Goal: Information Seeking & Learning: Compare options

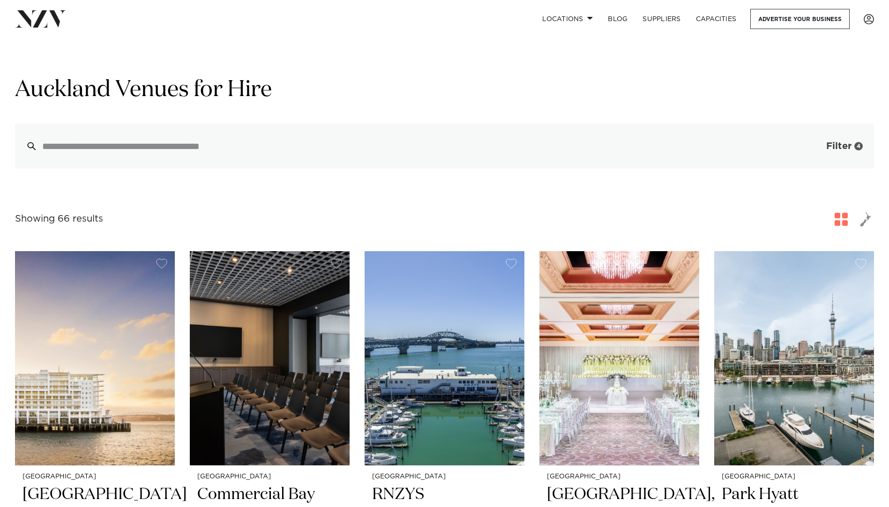
click at [851, 145] on button "Filter 4" at bounding box center [835, 146] width 78 height 45
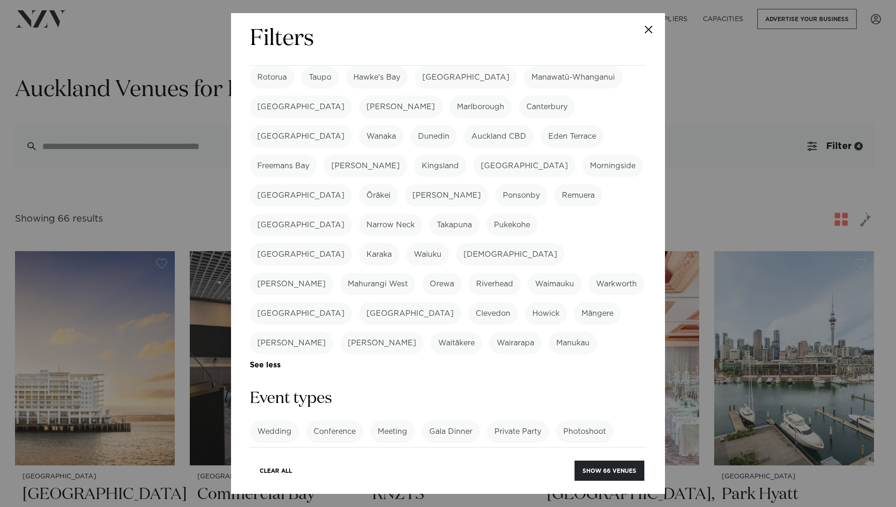
scroll to position [141, 0]
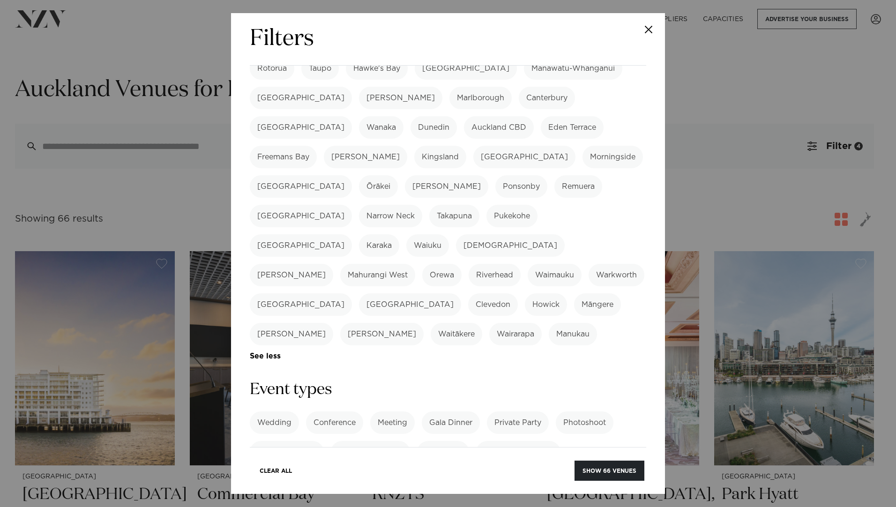
click at [394, 441] on label "Cocktail Function" at bounding box center [370, 452] width 79 height 22
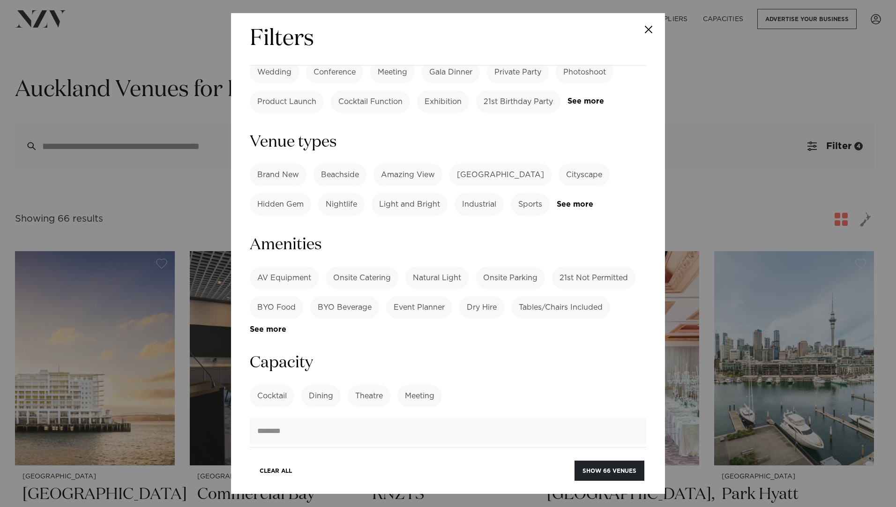
scroll to position [515, 0]
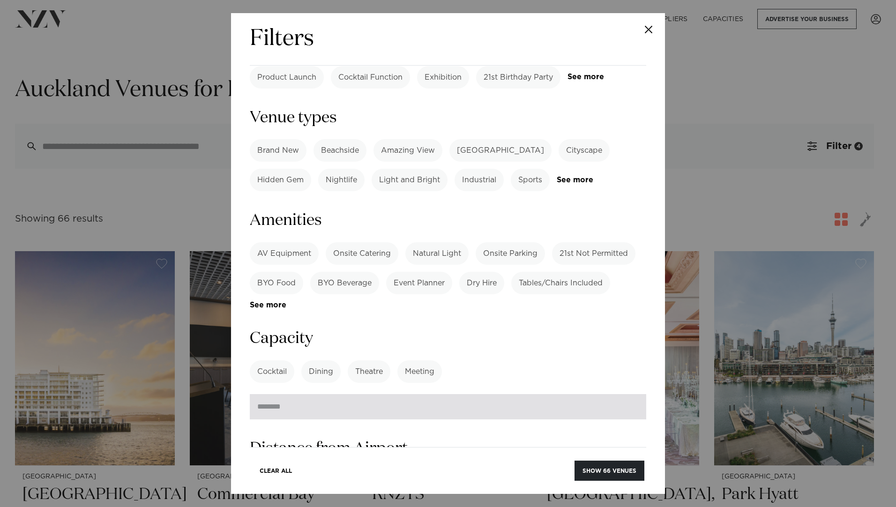
drag, startPoint x: 282, startPoint y: 335, endPoint x: 252, endPoint y: 331, distance: 29.8
click at [252, 394] on input "***" at bounding box center [448, 406] width 396 height 25
type input "***"
click at [574, 460] on button "Show 66 venues" at bounding box center [609, 470] width 70 height 20
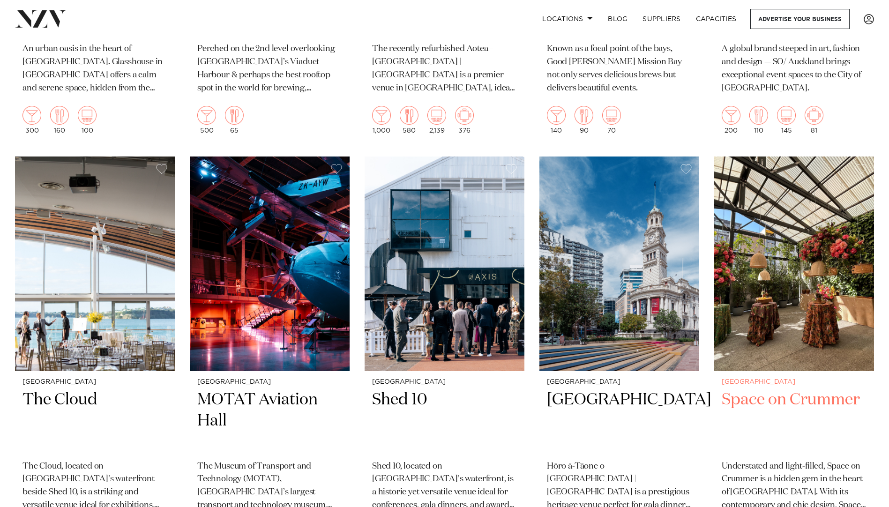
scroll to position [2249, 0]
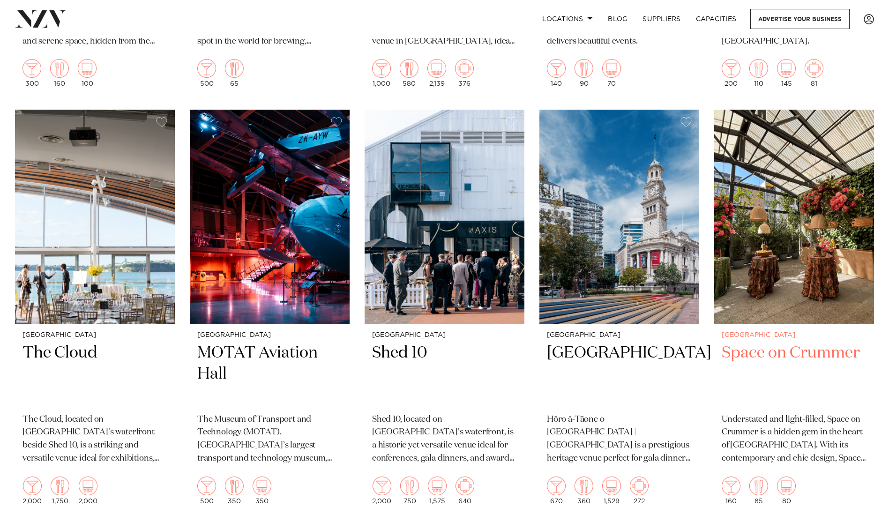
click at [779, 342] on h2 "Space on Crummer" at bounding box center [793, 373] width 145 height 63
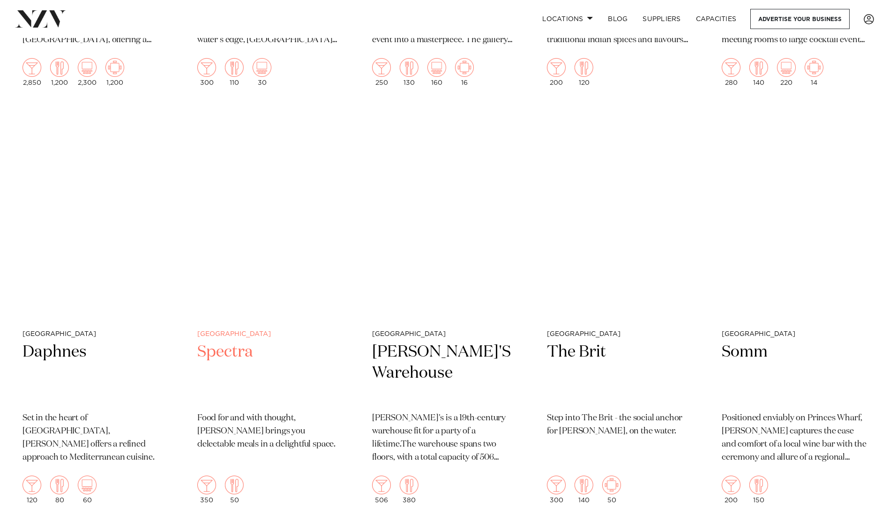
scroll to position [3982, 0]
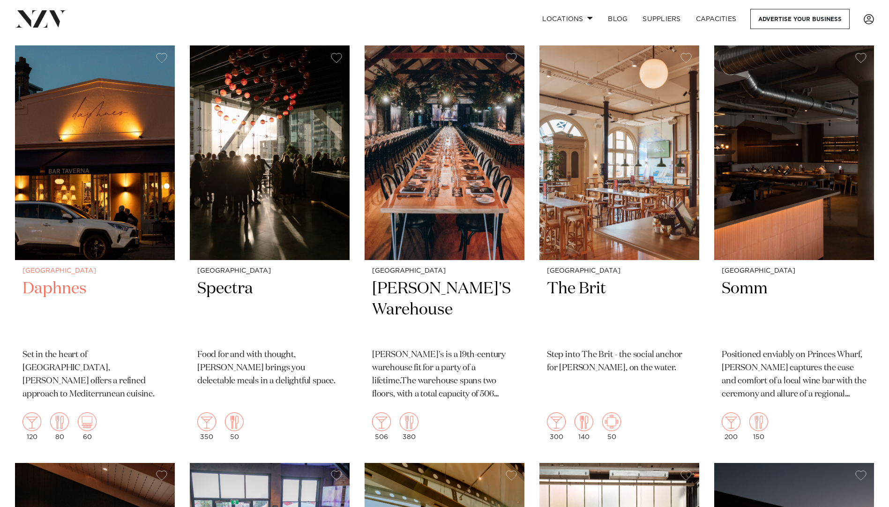
click at [82, 349] on p "Set in the heart of [GEOGRAPHIC_DATA], [PERSON_NAME] offers a refined approach …" at bounding box center [94, 375] width 145 height 52
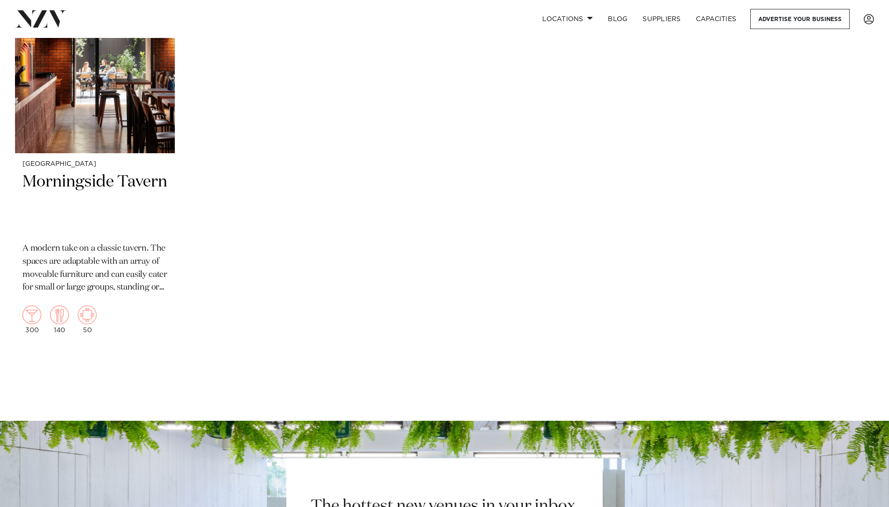
scroll to position [4920, 0]
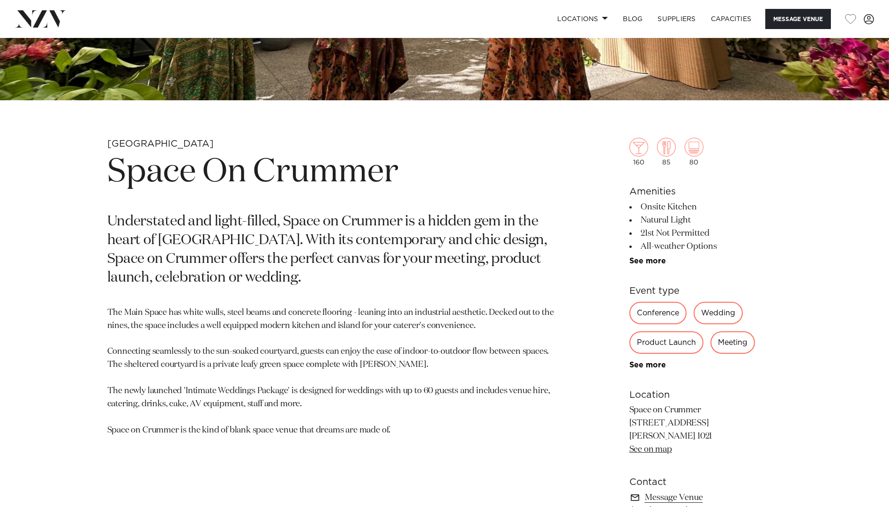
scroll to position [375, 0]
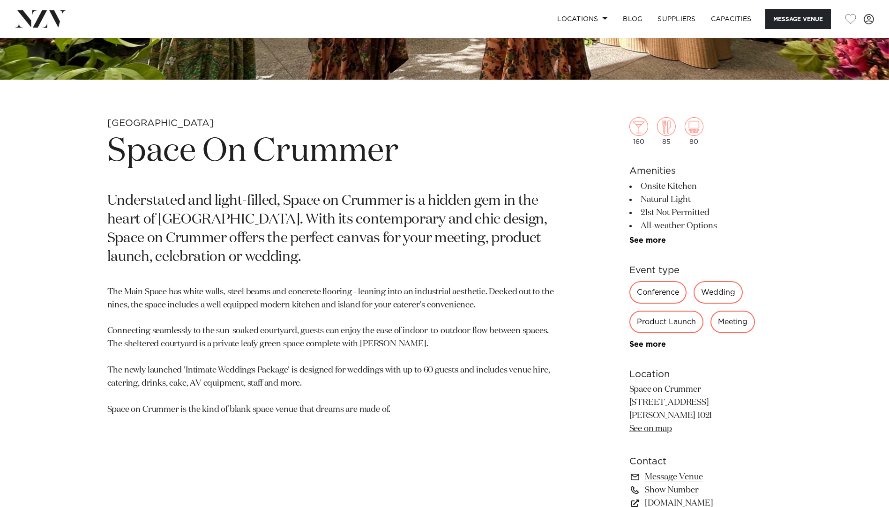
drag, startPoint x: 395, startPoint y: 250, endPoint x: 418, endPoint y: 249, distance: 23.0
click at [410, 249] on p "Understated and light-filled, Space on Crummer is a hidden gem in the heart of …" at bounding box center [334, 229] width 455 height 75
drag, startPoint x: 221, startPoint y: 297, endPoint x: 349, endPoint y: 296, distance: 128.4
click at [349, 296] on p "The Main Space has white walls, steel beams and concrete flooring - leaning int…" at bounding box center [334, 351] width 455 height 131
click at [351, 296] on p "The Main Space has white walls, steel beams and concrete flooring - leaning int…" at bounding box center [334, 351] width 455 height 131
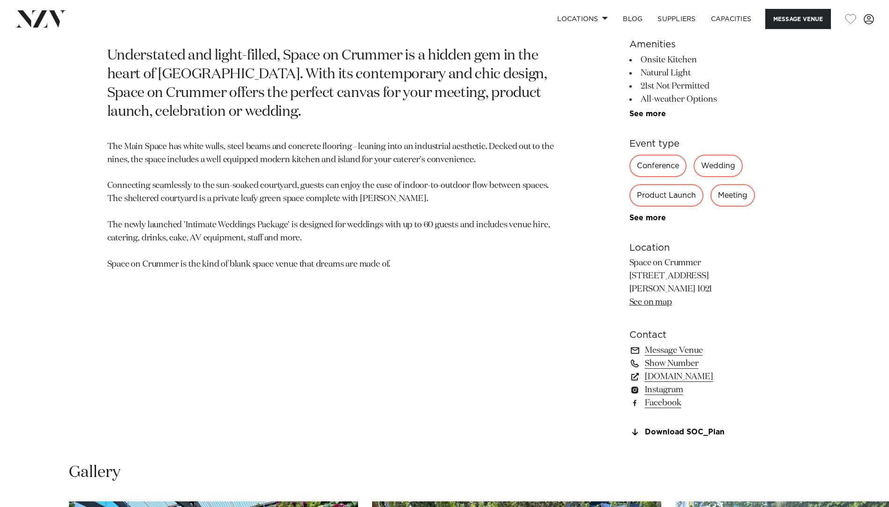
scroll to position [515, 0]
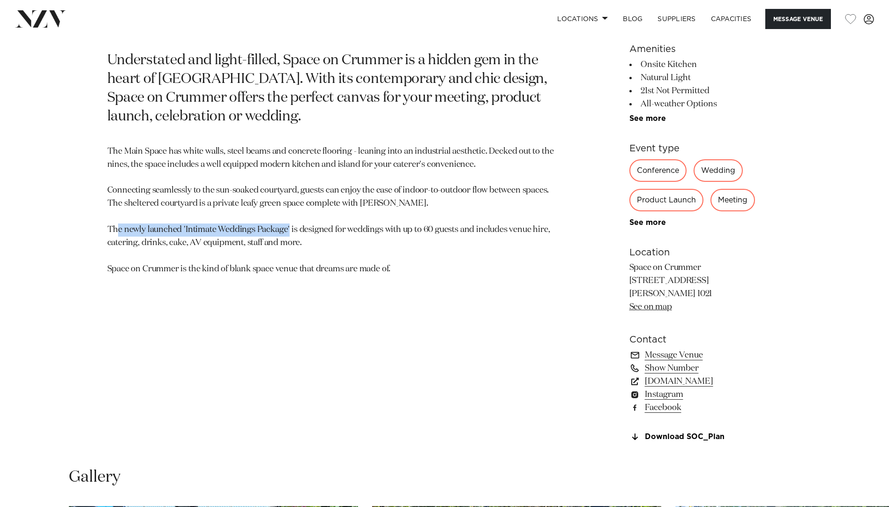
drag, startPoint x: 136, startPoint y: 229, endPoint x: 317, endPoint y: 233, distance: 180.9
click at [314, 233] on p "The Main Space has white walls, steel beams and concrete flooring - leaning int…" at bounding box center [334, 210] width 455 height 131
drag, startPoint x: 317, startPoint y: 233, endPoint x: 339, endPoint y: 234, distance: 21.6
click at [339, 234] on p "The Main Space has white walls, steel beams and concrete flooring - leaning int…" at bounding box center [334, 210] width 455 height 131
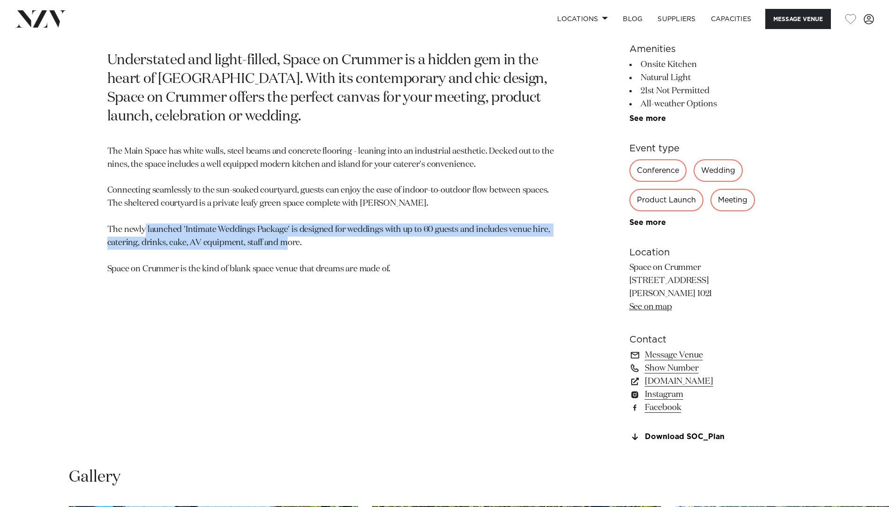
drag, startPoint x: 162, startPoint y: 228, endPoint x: 307, endPoint y: 239, distance: 145.7
click at [307, 239] on p "The Main Space has white walls, steel beams and concrete flooring - leaning int…" at bounding box center [334, 210] width 455 height 131
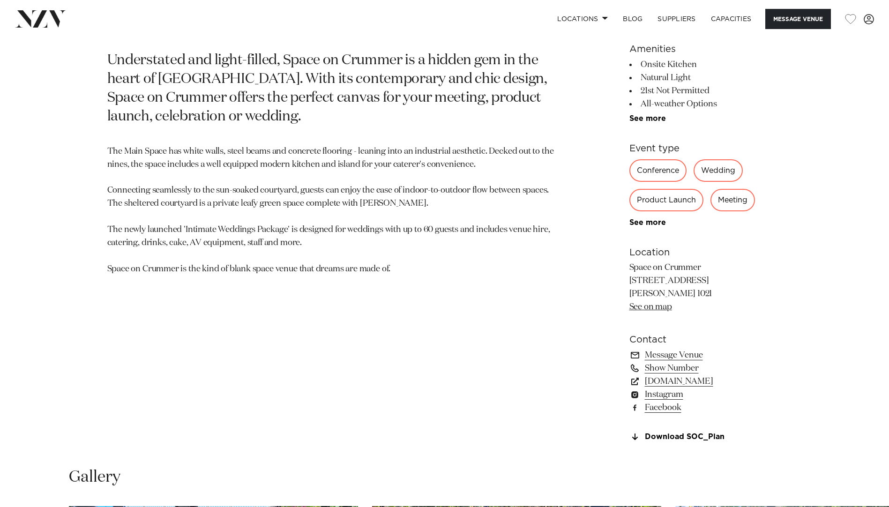
drag, startPoint x: 307, startPoint y: 239, endPoint x: 305, endPoint y: 263, distance: 23.9
click at [305, 263] on p "The Main Space has white walls, steel beams and concrete flooring - leaning int…" at bounding box center [334, 210] width 455 height 131
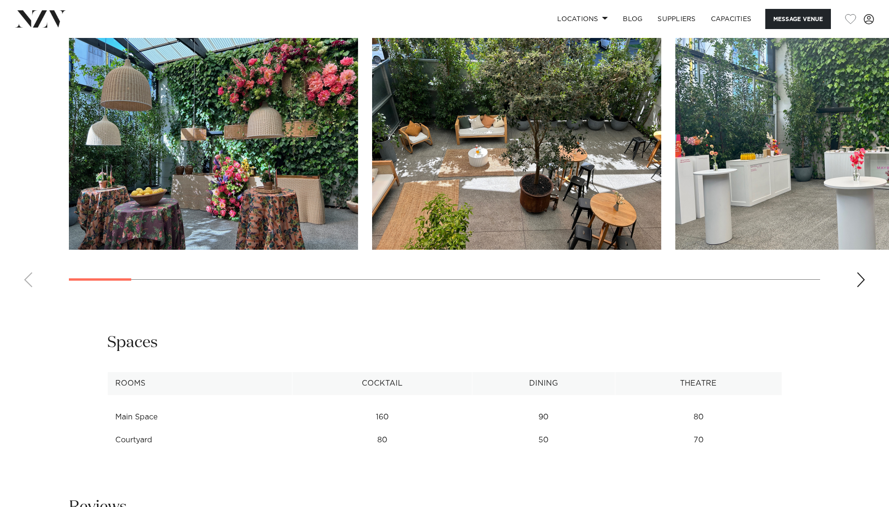
scroll to position [890, 0]
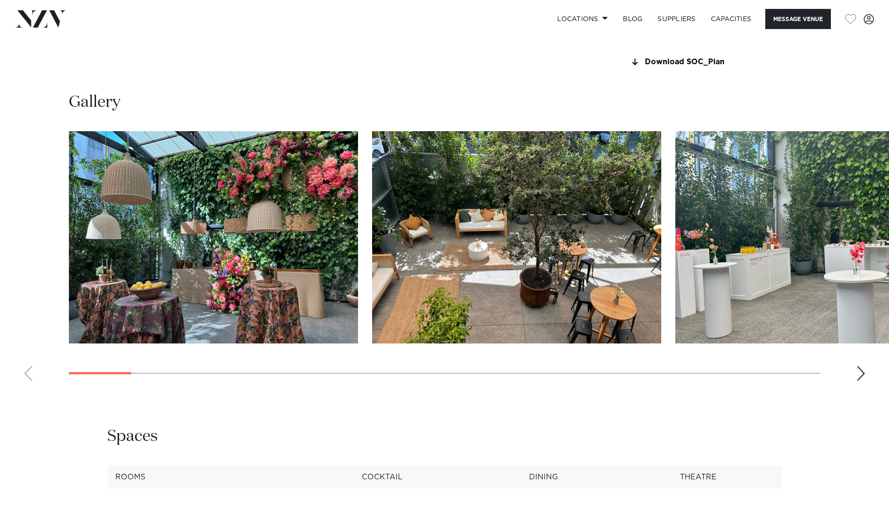
click at [860, 372] on div "Next slide" at bounding box center [860, 373] width 9 height 15
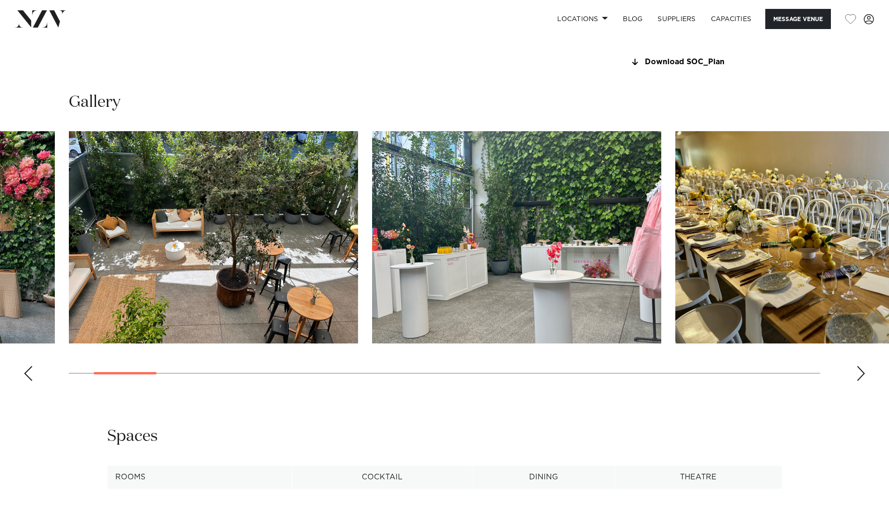
click at [860, 372] on div "Next slide" at bounding box center [860, 373] width 9 height 15
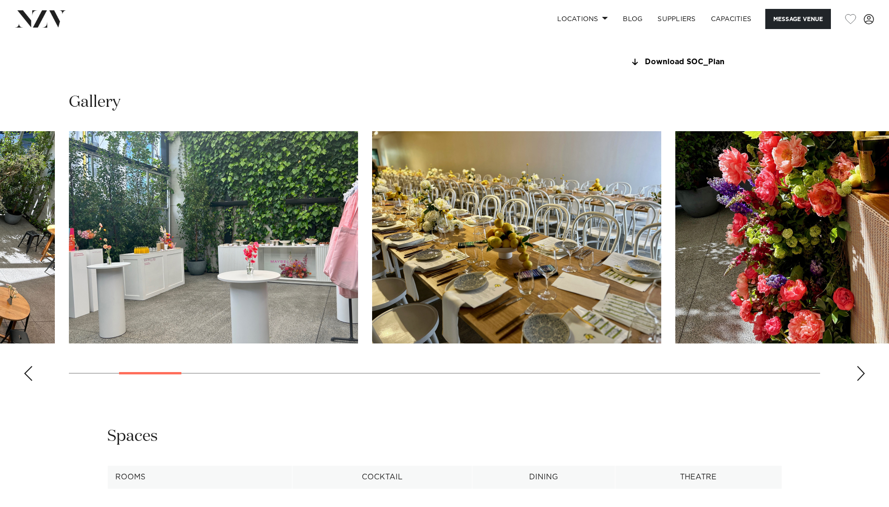
click at [860, 372] on div "Next slide" at bounding box center [860, 373] width 9 height 15
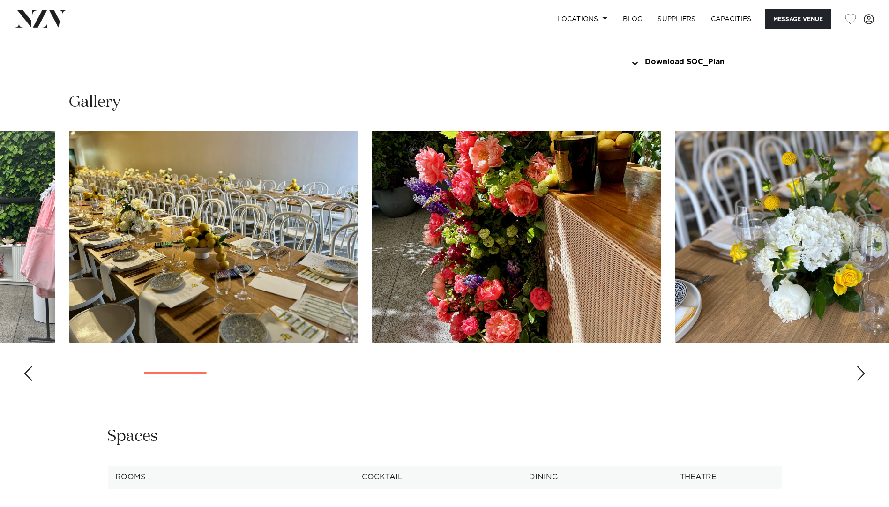
click at [860, 372] on div "Next slide" at bounding box center [860, 373] width 9 height 15
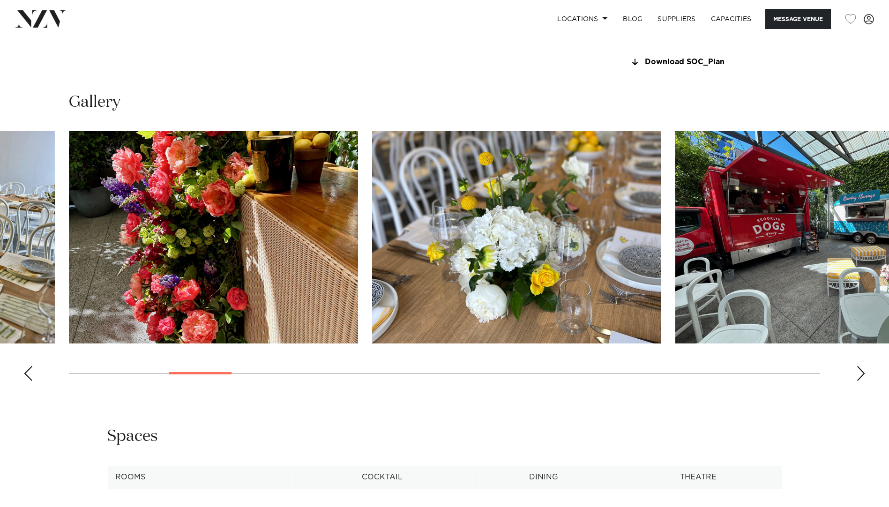
click at [860, 372] on div "Next slide" at bounding box center [860, 373] width 9 height 15
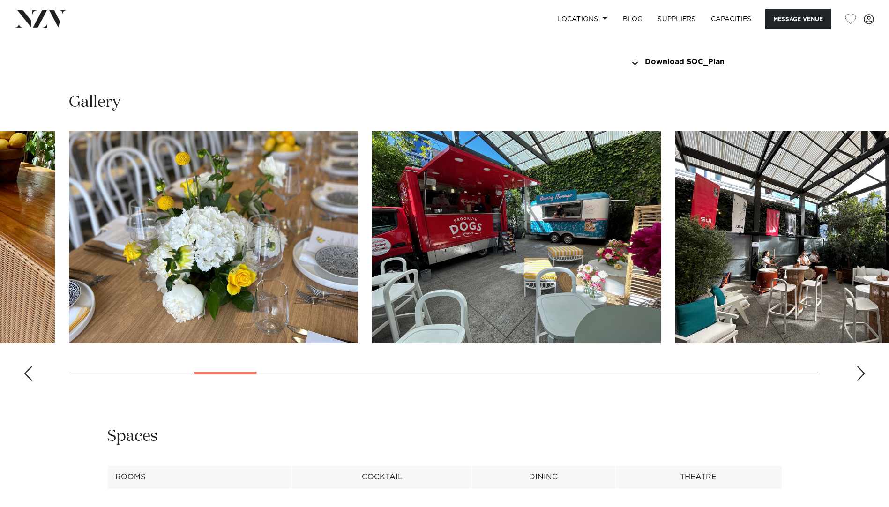
click at [860, 372] on div "Next slide" at bounding box center [860, 373] width 9 height 15
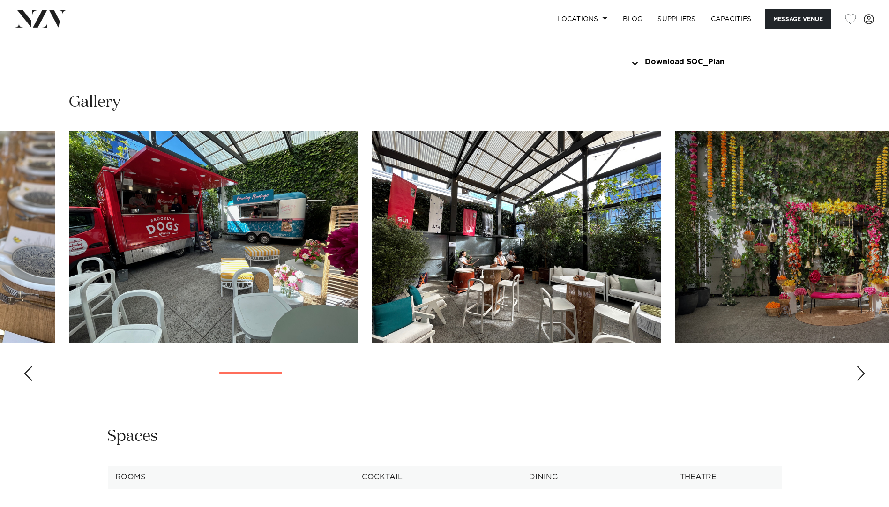
click at [860, 372] on div "Next slide" at bounding box center [860, 373] width 9 height 15
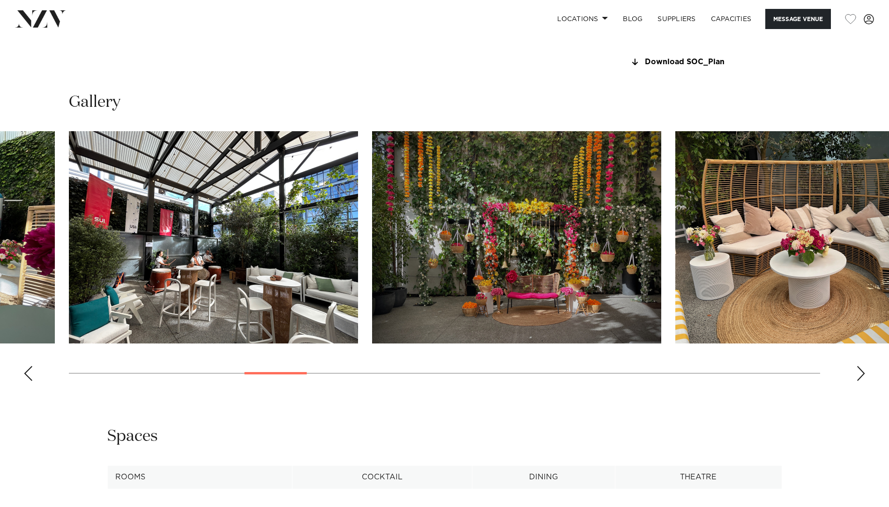
click at [860, 372] on div "Next slide" at bounding box center [860, 373] width 9 height 15
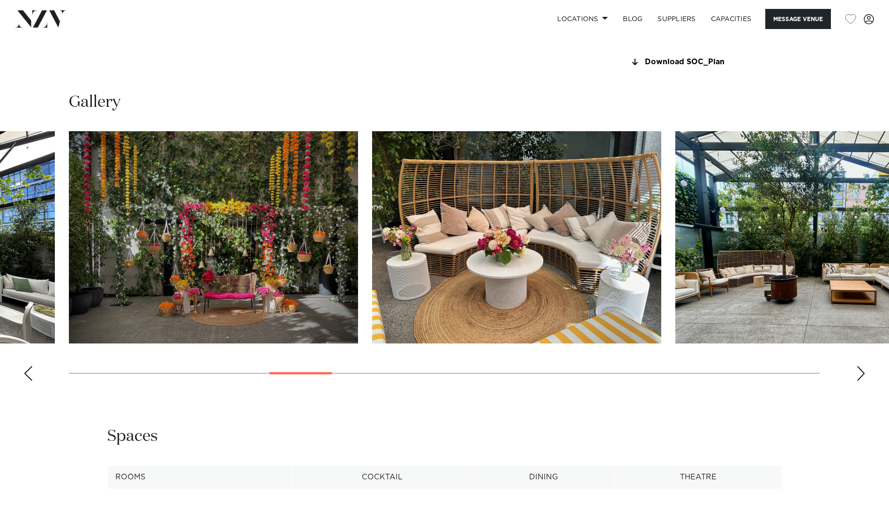
click at [858, 375] on div "Next slide" at bounding box center [860, 373] width 9 height 15
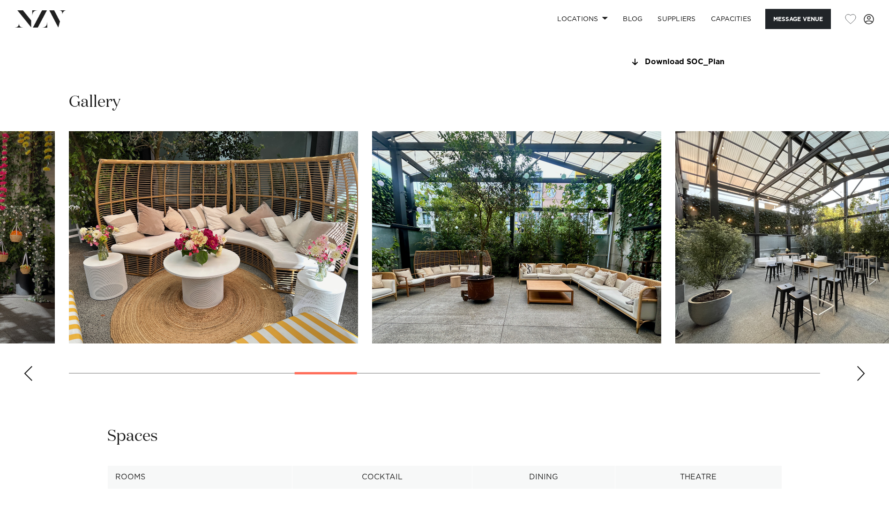
click at [858, 375] on div "Next slide" at bounding box center [860, 373] width 9 height 15
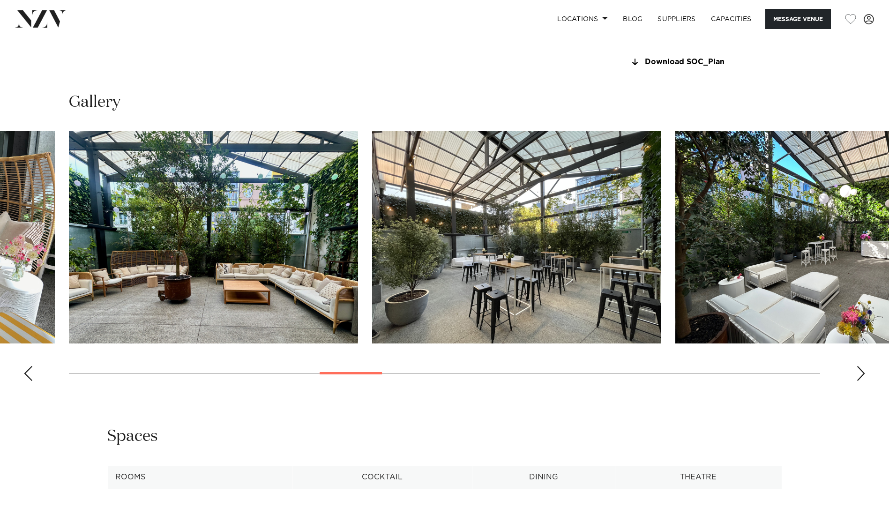
click at [858, 375] on div "Next slide" at bounding box center [860, 373] width 9 height 15
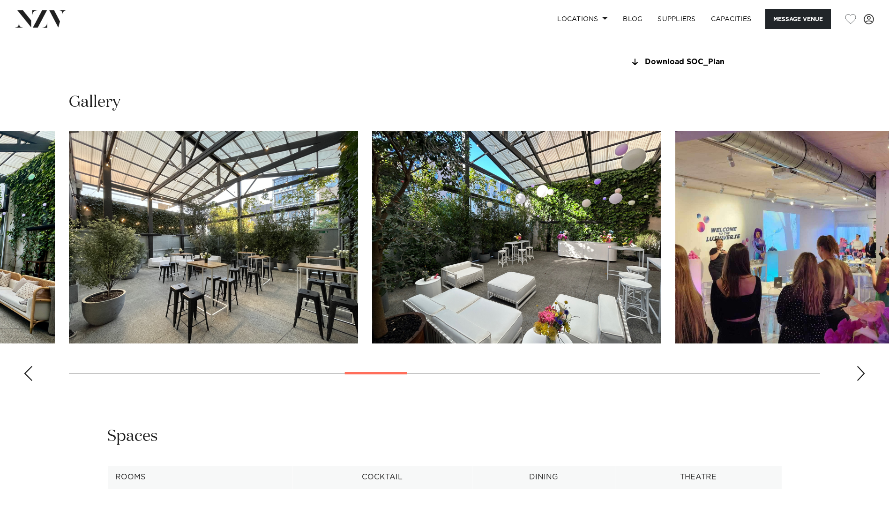
click at [858, 375] on div "Next slide" at bounding box center [860, 373] width 9 height 15
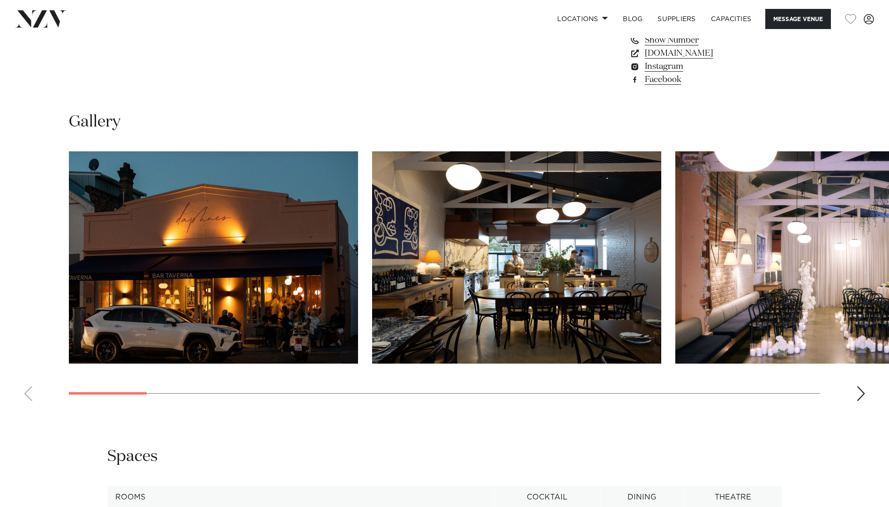
scroll to position [890, 0]
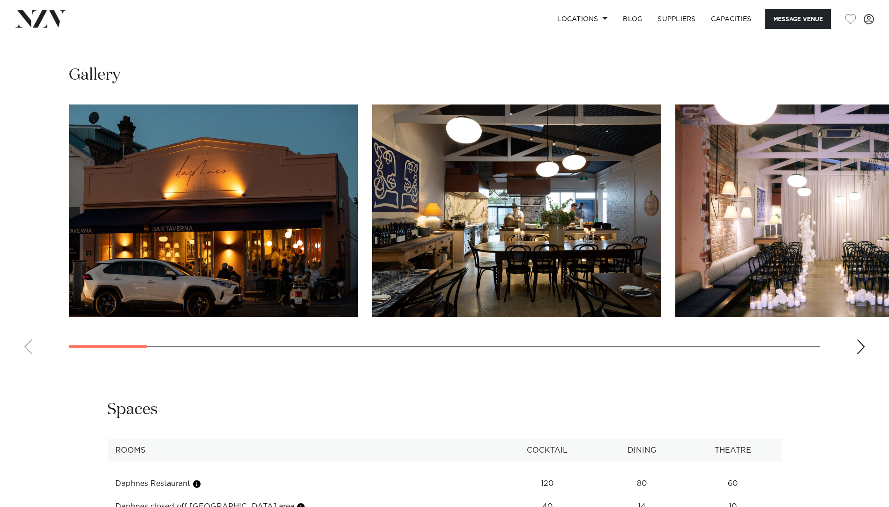
click at [860, 354] on div "Next slide" at bounding box center [860, 346] width 9 height 15
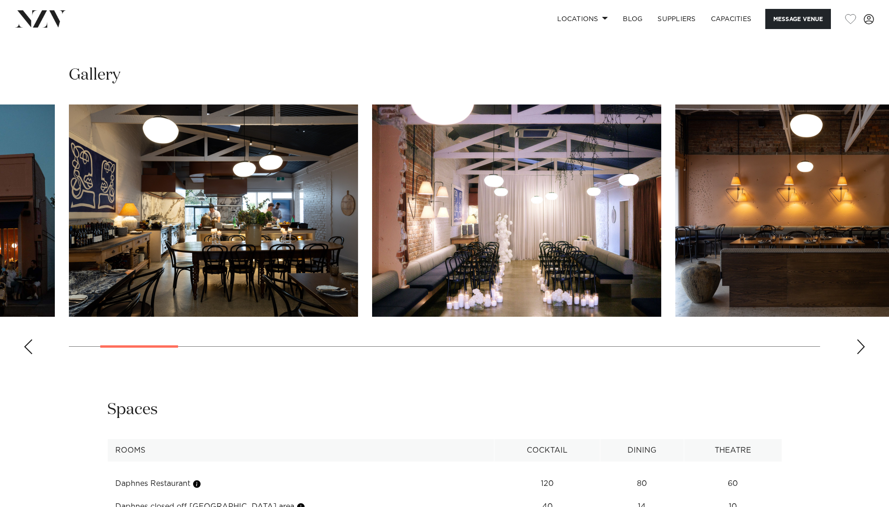
click at [860, 354] on div "Next slide" at bounding box center [860, 346] width 9 height 15
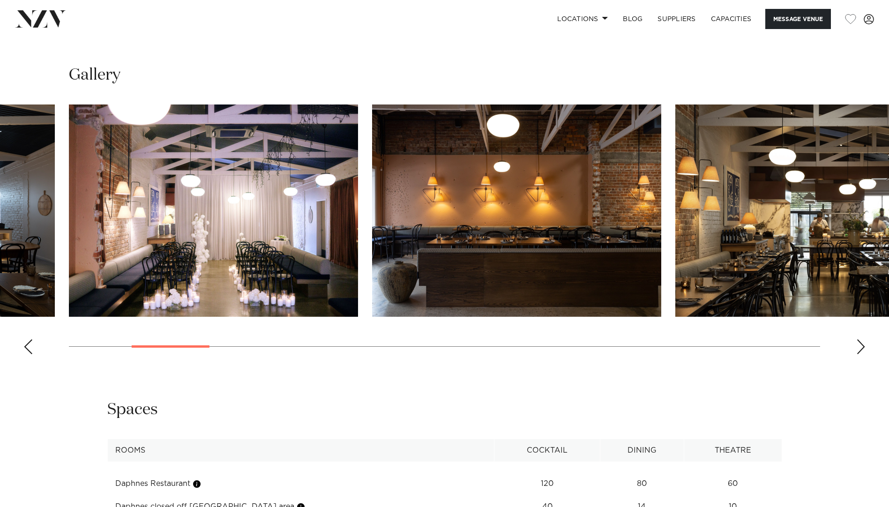
click at [860, 354] on div "Next slide" at bounding box center [860, 346] width 9 height 15
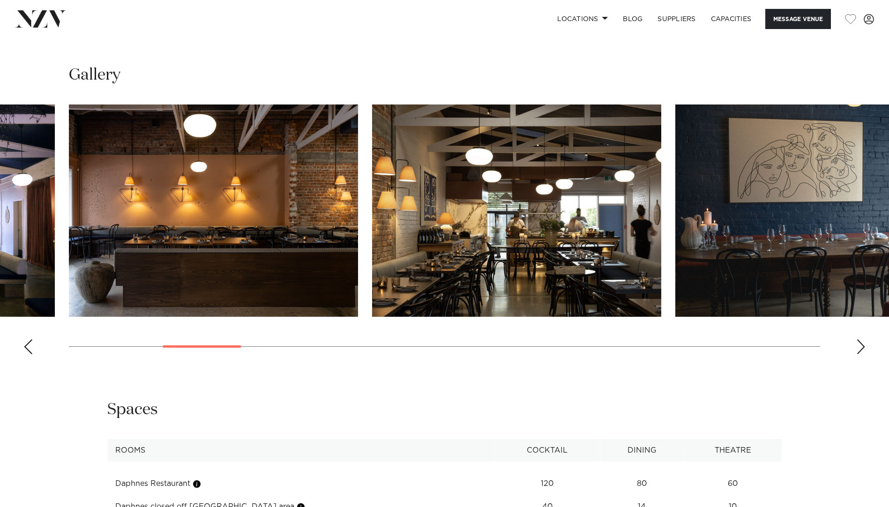
click at [860, 354] on div "Next slide" at bounding box center [860, 346] width 9 height 15
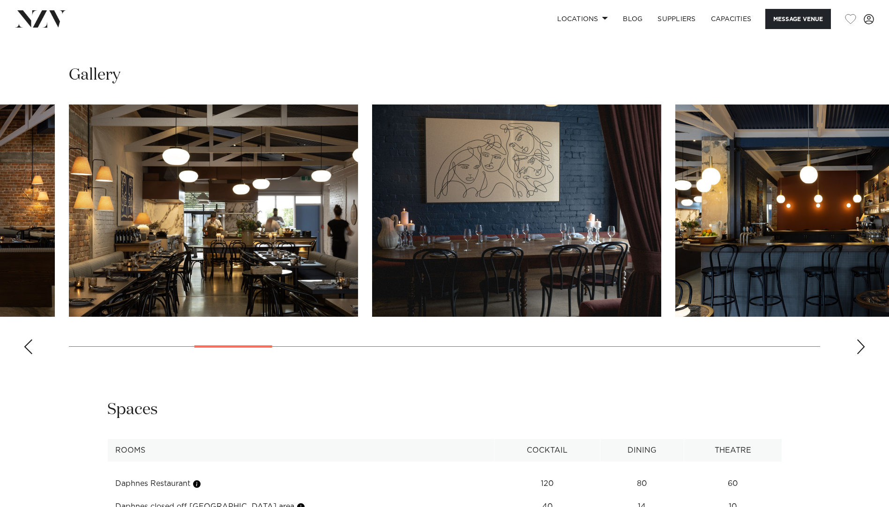
click at [860, 354] on div "Next slide" at bounding box center [860, 346] width 9 height 15
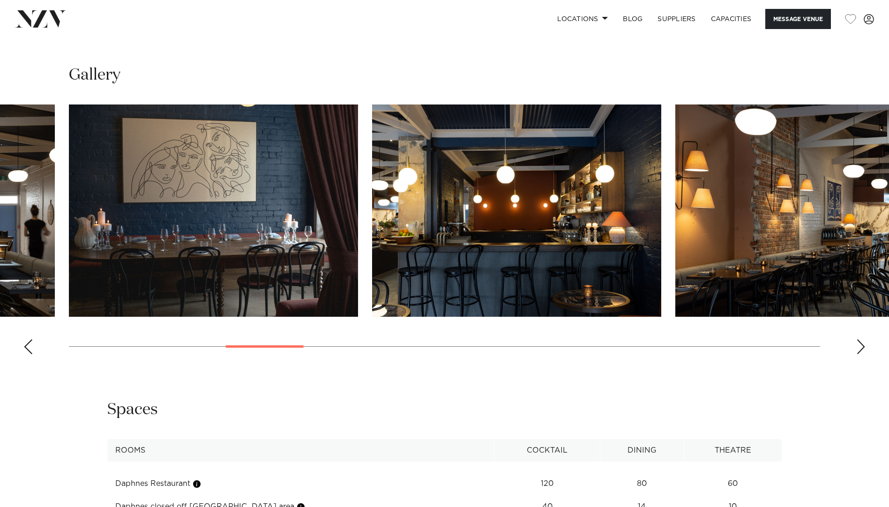
click at [860, 354] on div "Next slide" at bounding box center [860, 346] width 9 height 15
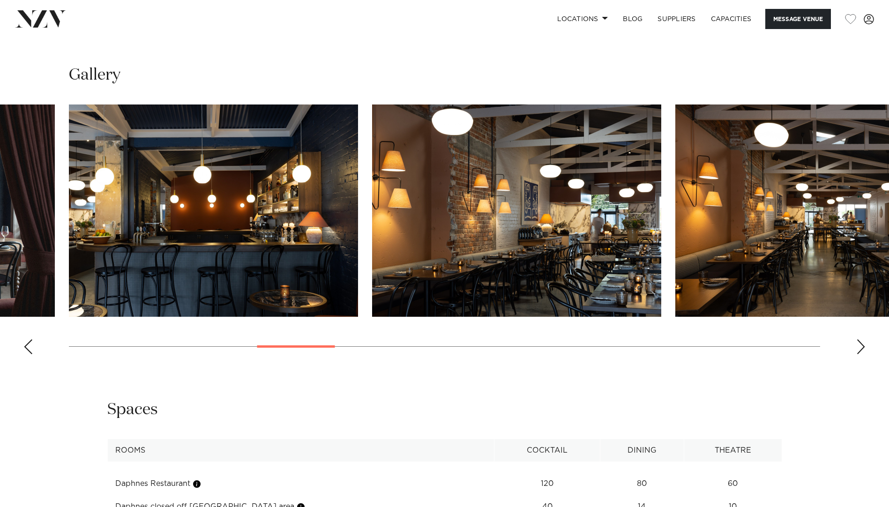
click at [860, 354] on div "Next slide" at bounding box center [860, 346] width 9 height 15
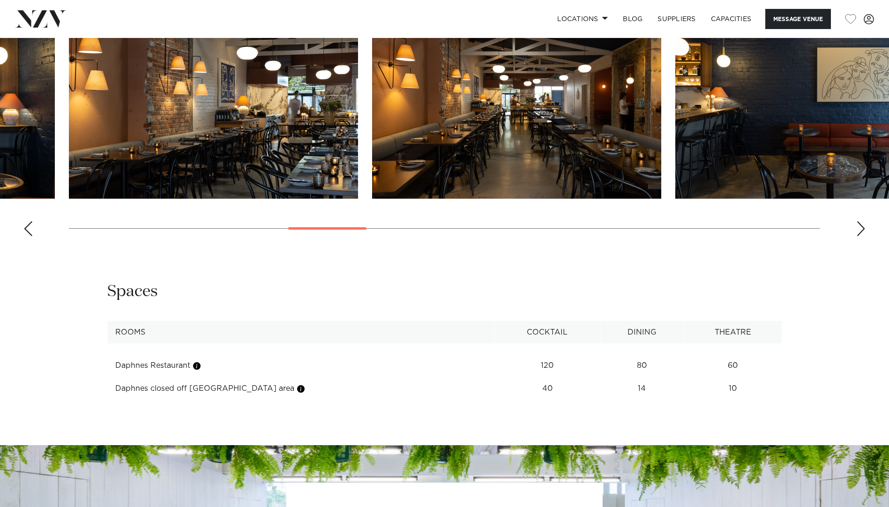
scroll to position [1077, 0]
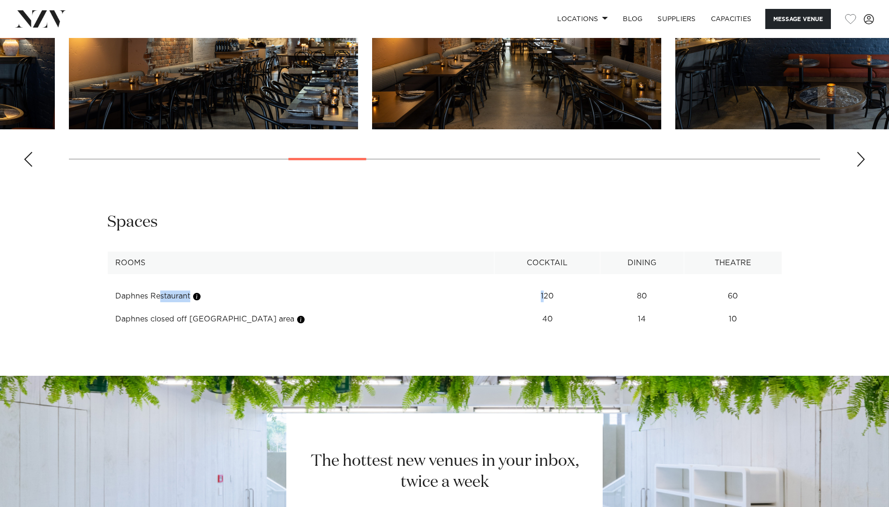
click at [487, 320] on table "Rooms Cocktail Dining Theatre Daphnes Restaurant 120 80 60 Daphnes closed off […" at bounding box center [444, 292] width 675 height 80
drag, startPoint x: 488, startPoint y: 320, endPoint x: 493, endPoint y: 321, distance: 5.7
click at [494, 308] on td "120" at bounding box center [547, 296] width 106 height 23
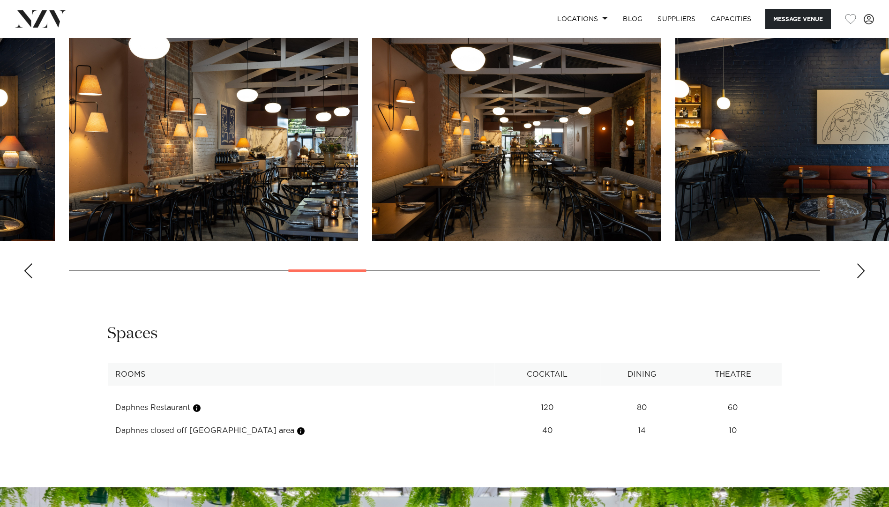
scroll to position [843, 0]
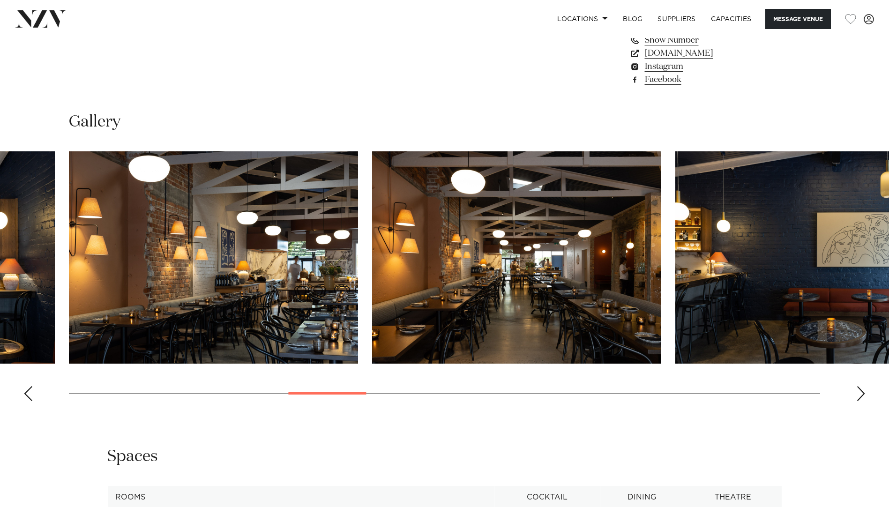
click at [859, 401] on div "Next slide" at bounding box center [860, 393] width 9 height 15
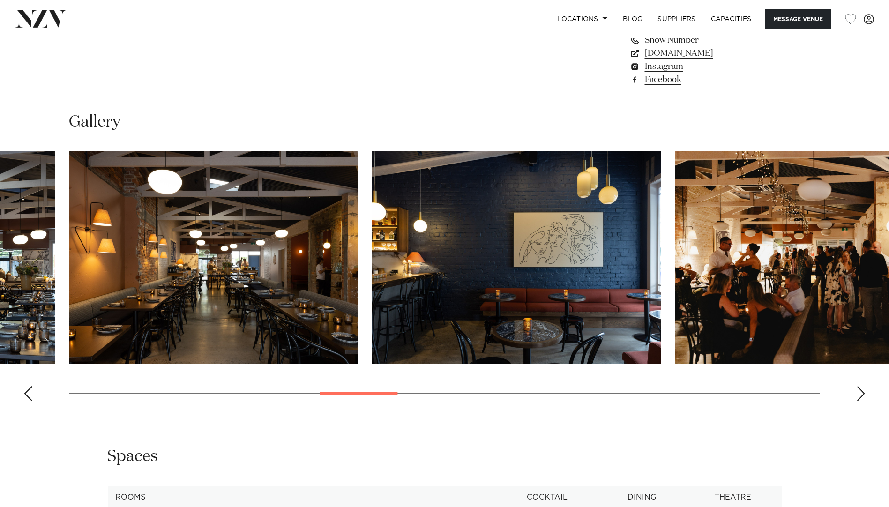
click at [859, 401] on div "Next slide" at bounding box center [860, 393] width 9 height 15
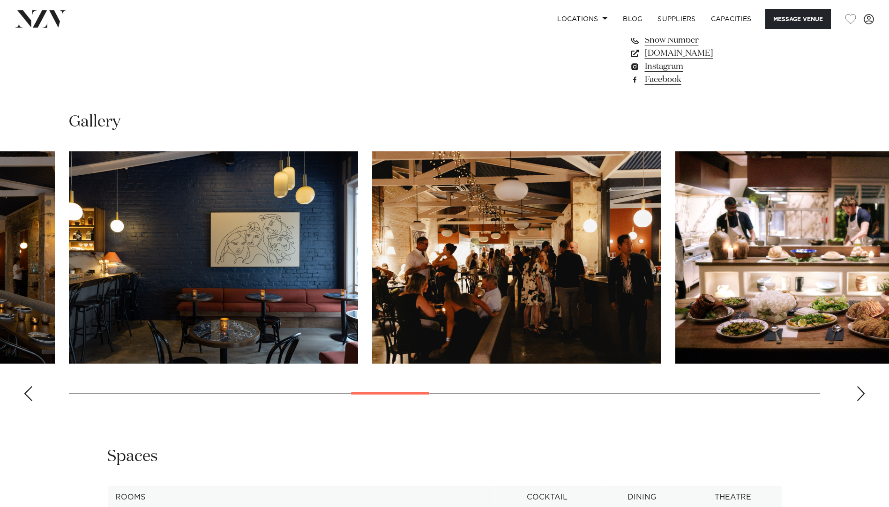
click at [859, 401] on div "Next slide" at bounding box center [860, 393] width 9 height 15
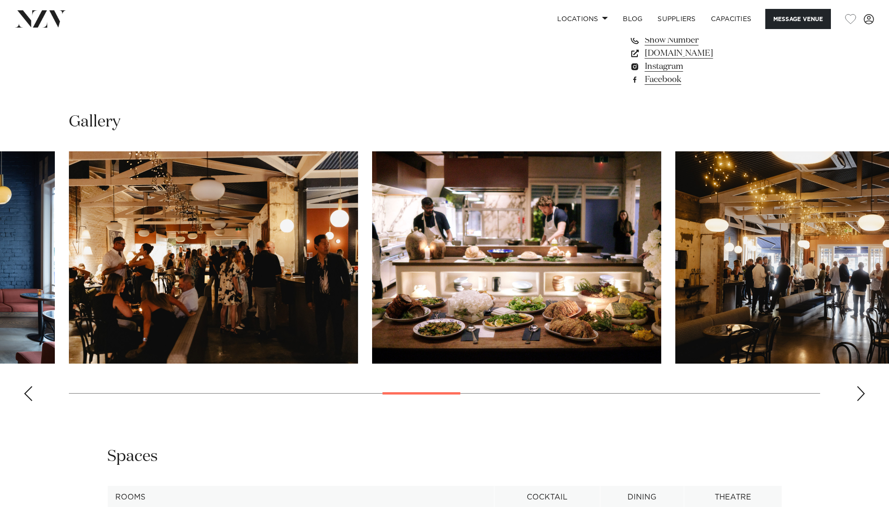
click at [859, 401] on div "Next slide" at bounding box center [860, 393] width 9 height 15
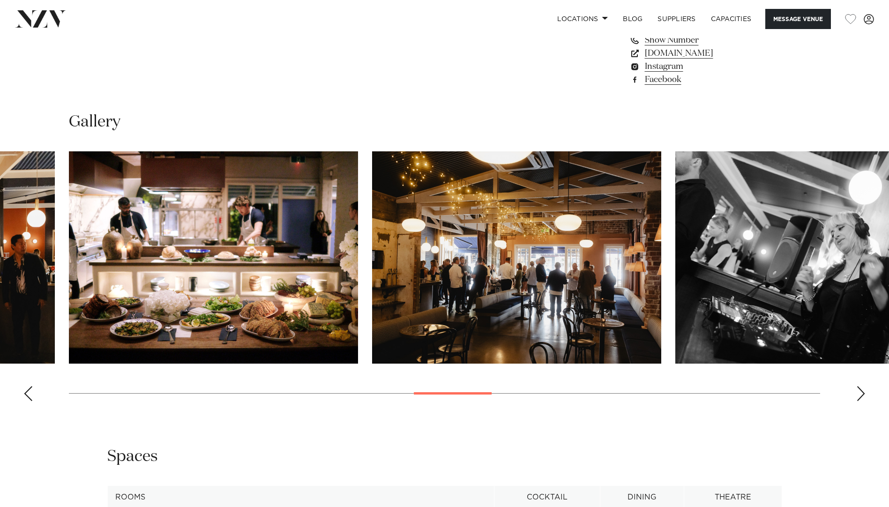
click at [859, 401] on div "Next slide" at bounding box center [860, 393] width 9 height 15
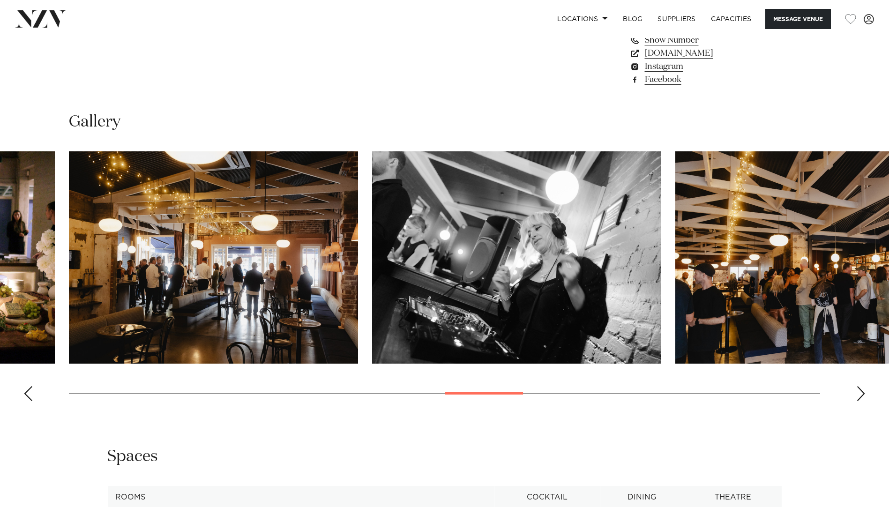
click at [859, 401] on div "Next slide" at bounding box center [860, 393] width 9 height 15
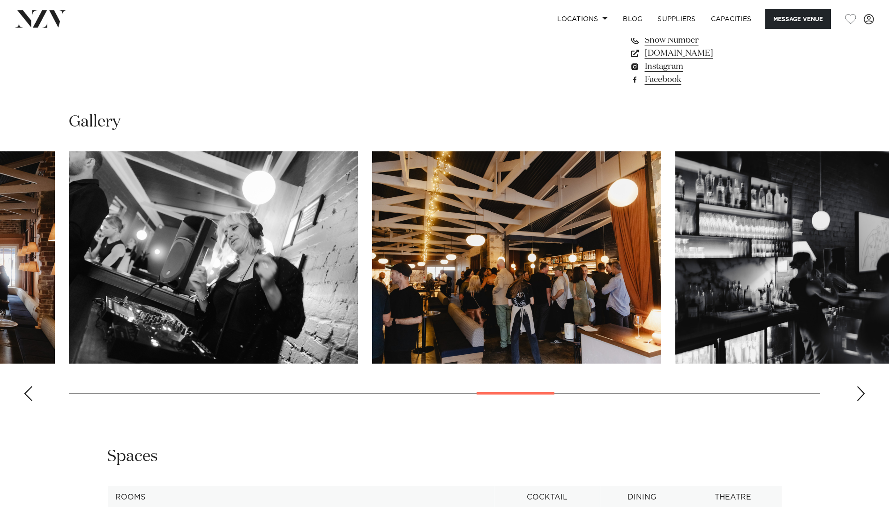
click at [859, 401] on div "Next slide" at bounding box center [860, 393] width 9 height 15
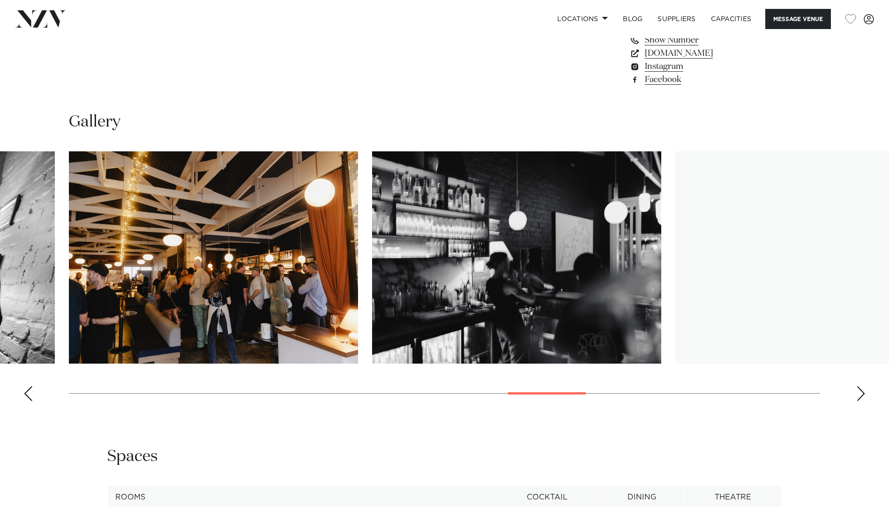
click at [859, 401] on div "Next slide" at bounding box center [860, 393] width 9 height 15
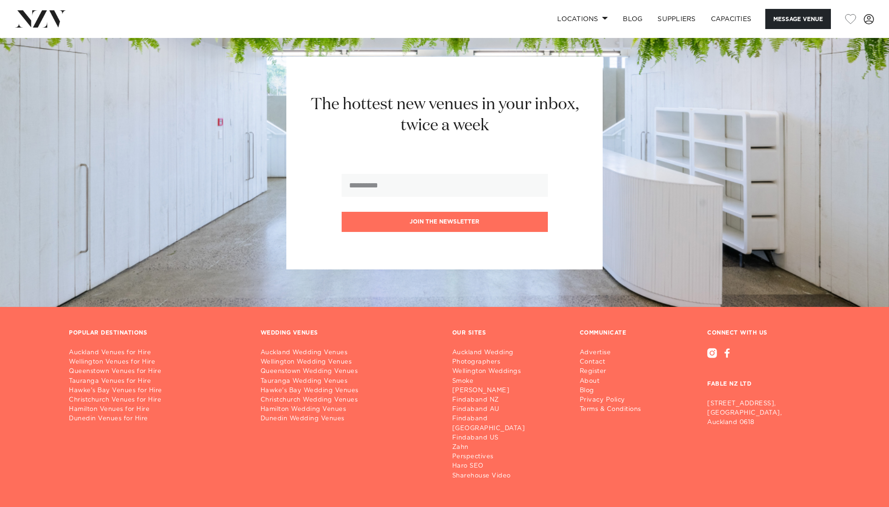
scroll to position [1500, 0]
